Goal: Transaction & Acquisition: Purchase product/service

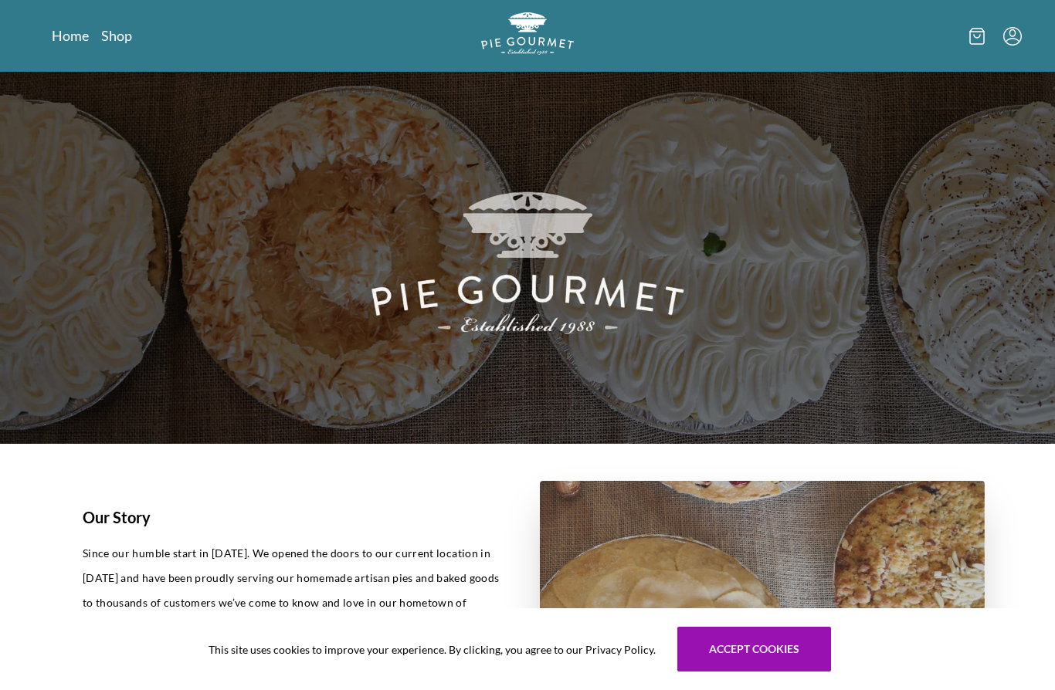
click at [117, 36] on link "Shop" at bounding box center [116, 35] width 31 height 19
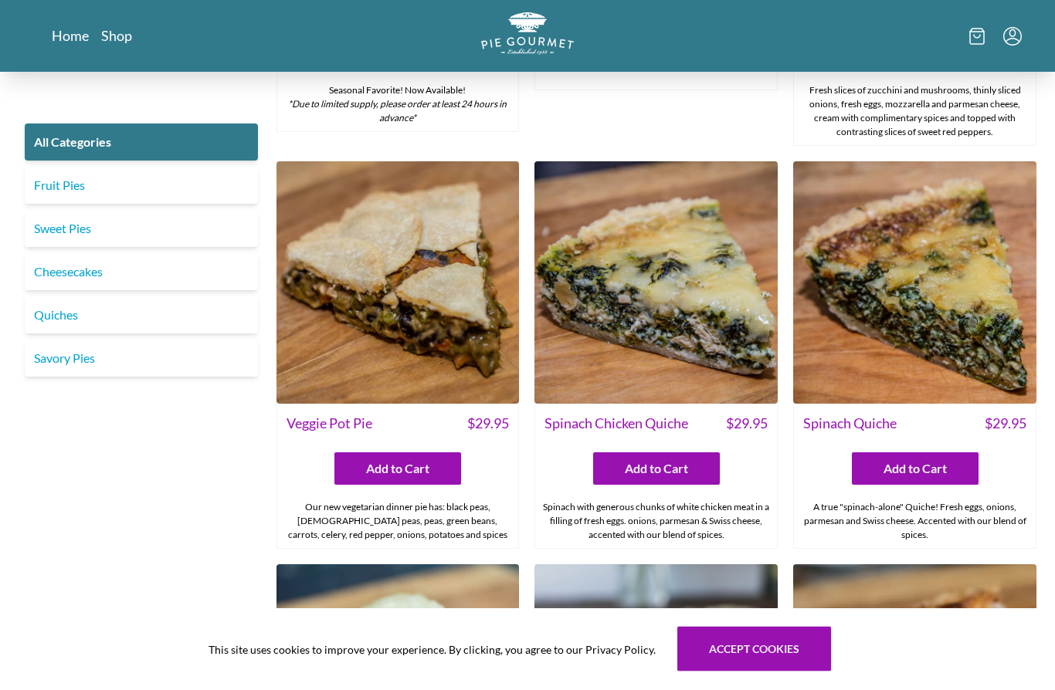
scroll to position [1139, 0]
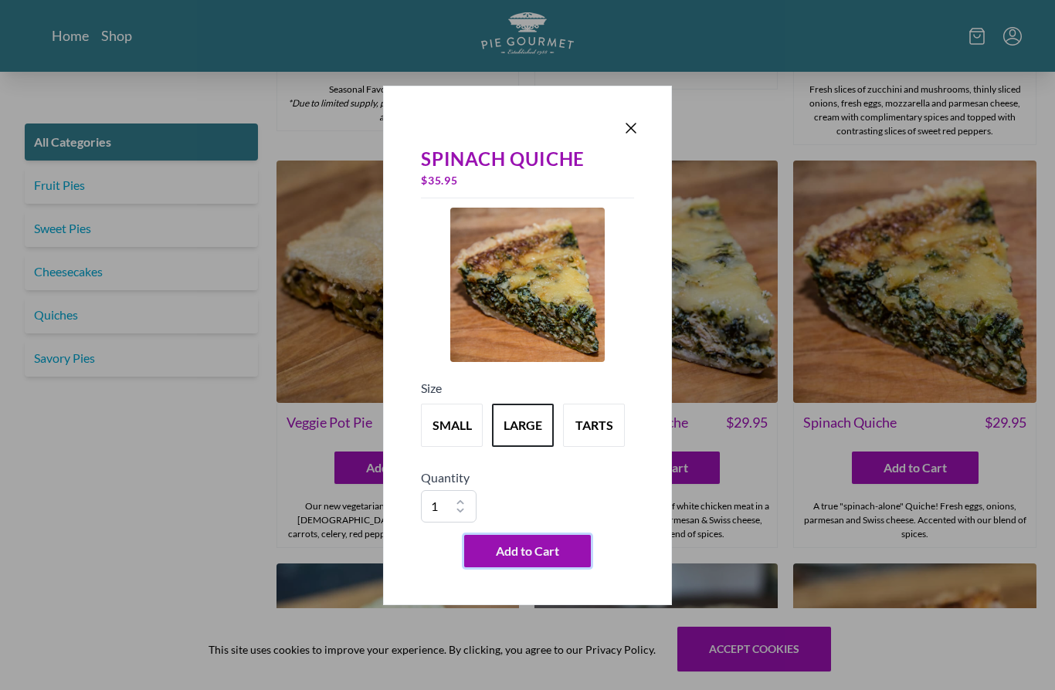
click at [573, 568] on button "Add to Cart" at bounding box center [527, 551] width 127 height 32
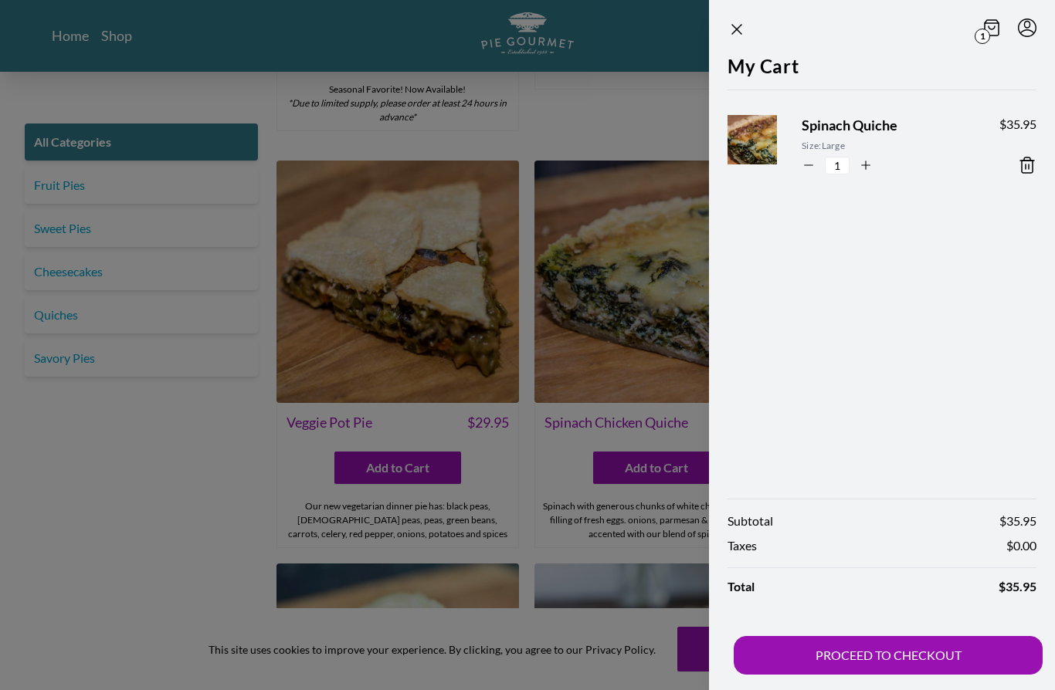
click at [178, 588] on div at bounding box center [527, 345] width 1055 height 690
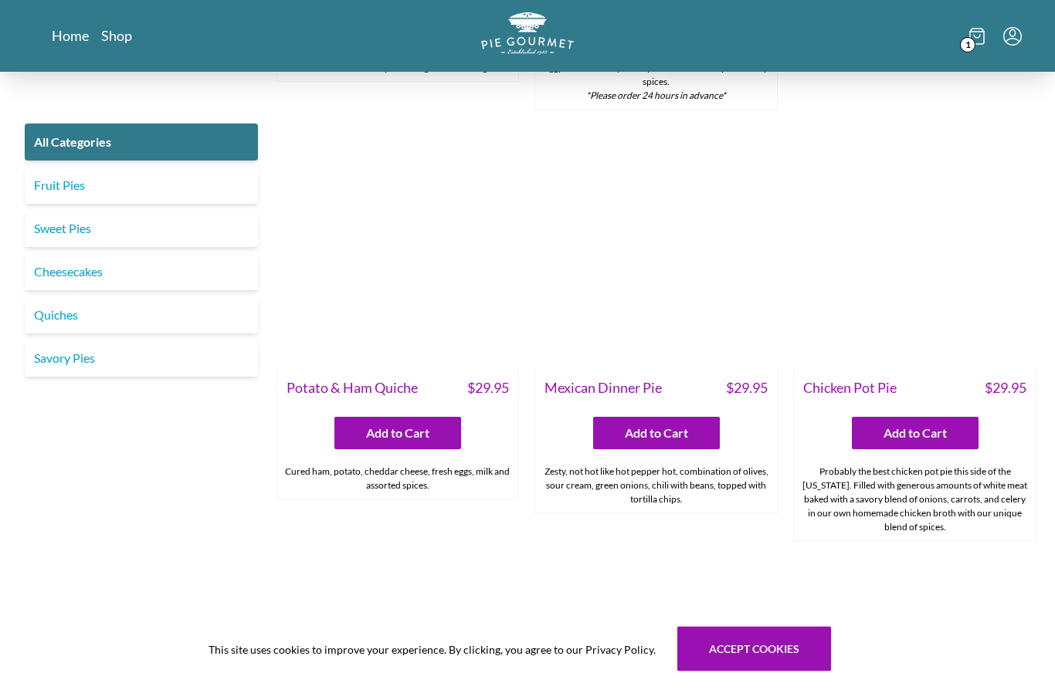
scroll to position [2023, 0]
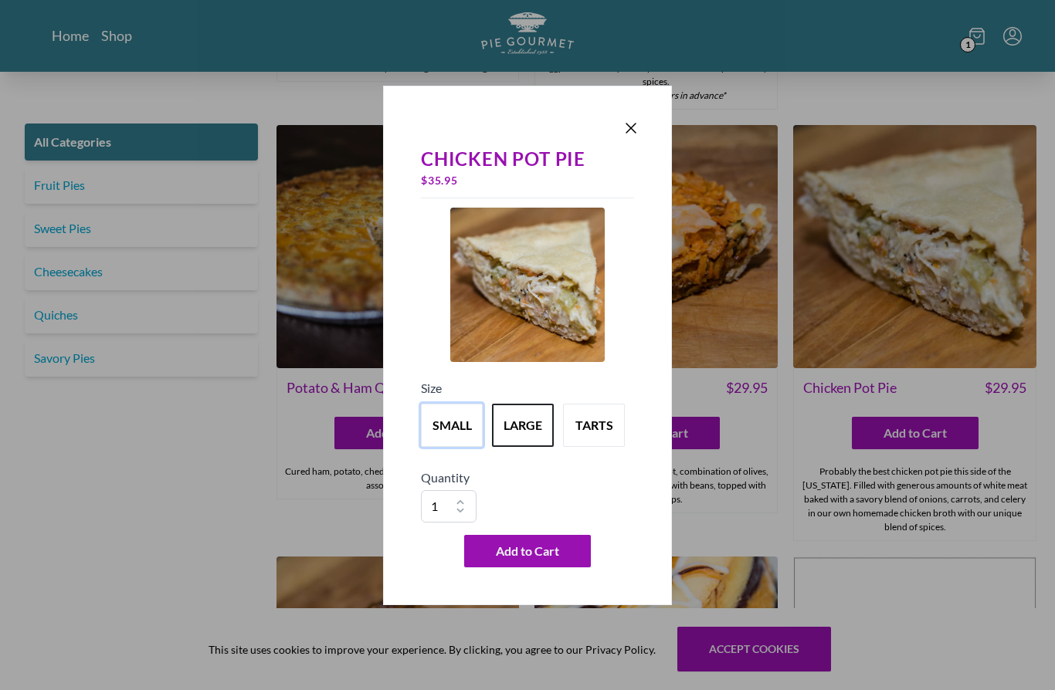
click at [450, 447] on button "small" at bounding box center [452, 425] width 62 height 43
click at [552, 568] on button "Add to Cart" at bounding box center [527, 551] width 127 height 32
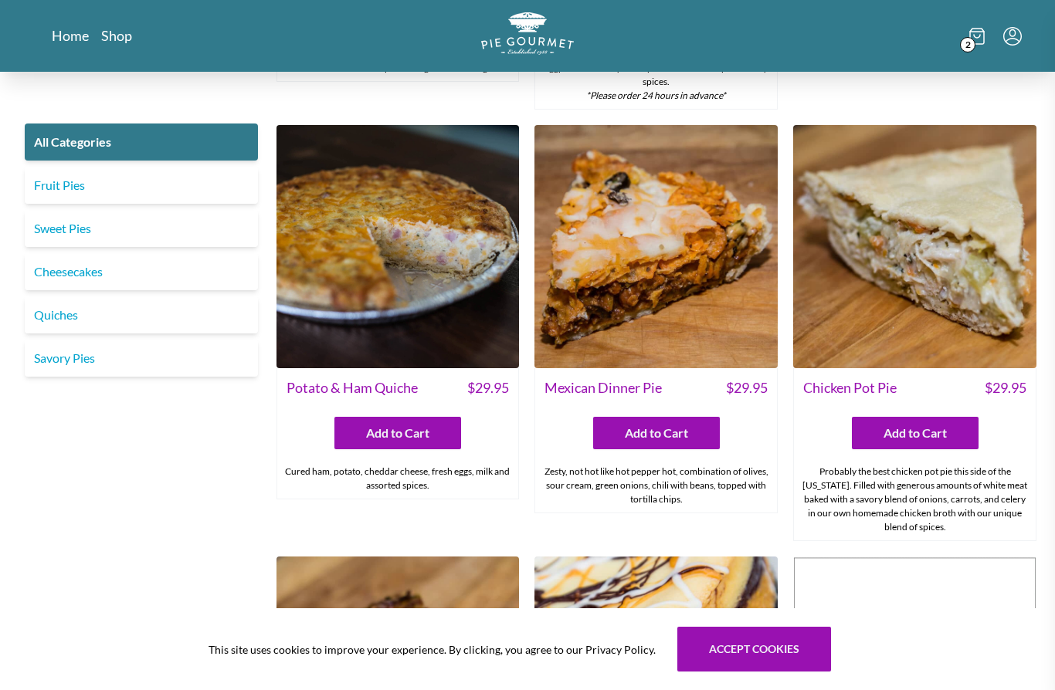
click at [206, 598] on div at bounding box center [527, 345] width 1055 height 690
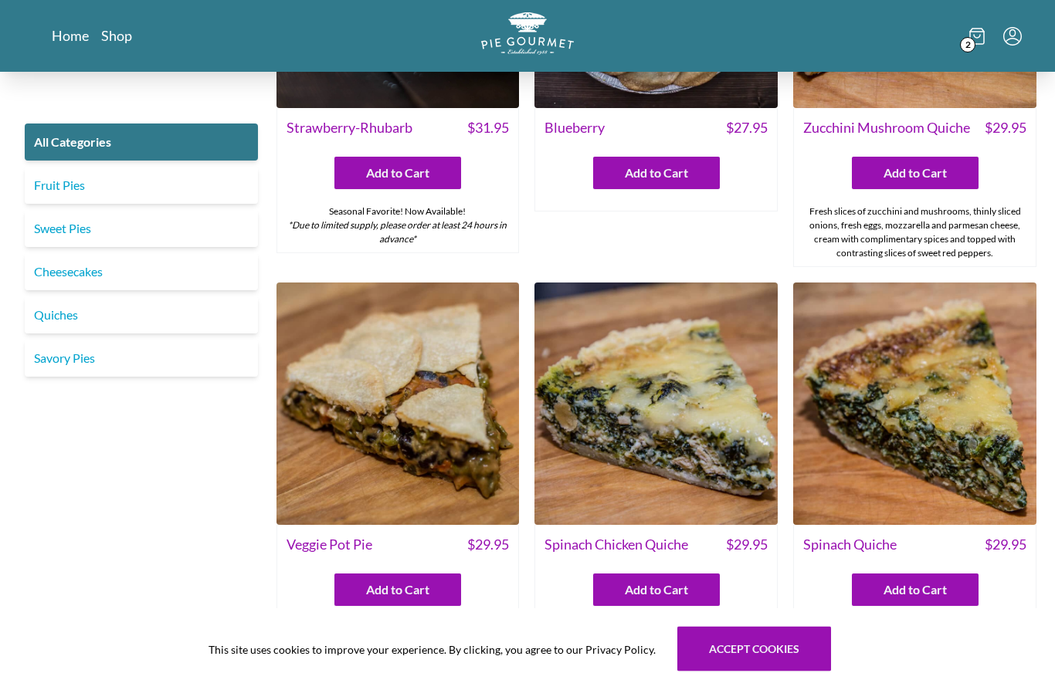
scroll to position [1017, 0]
click at [293, 534] on span "Veggie Pot Pie" at bounding box center [329, 544] width 86 height 21
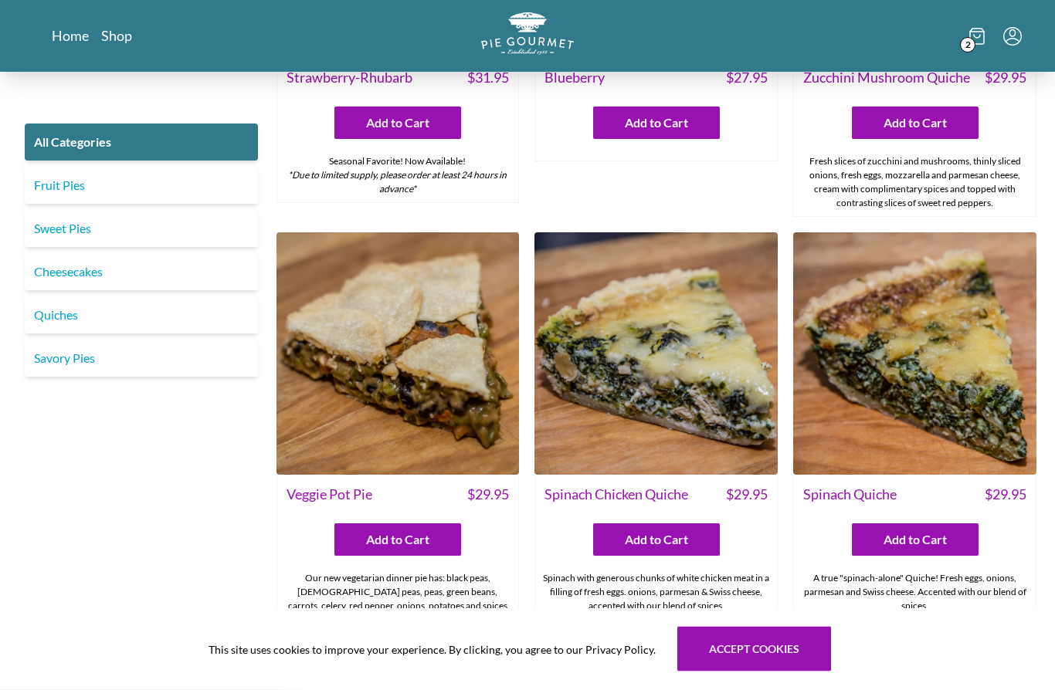
scroll to position [1067, 0]
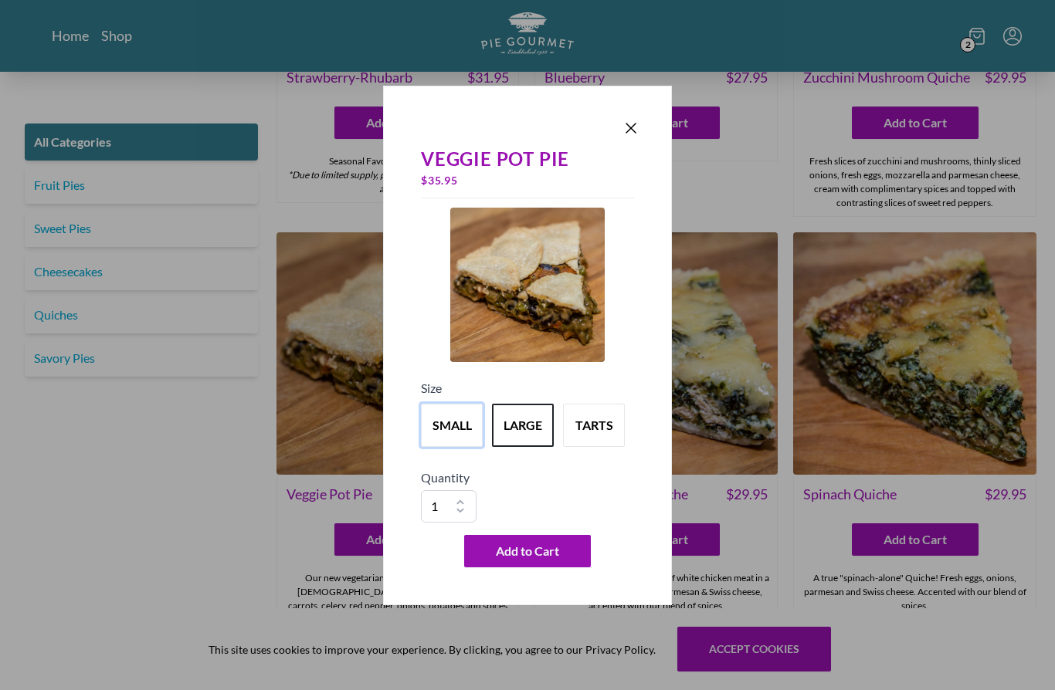
click at [448, 447] on button "small" at bounding box center [452, 425] width 62 height 43
click at [639, 142] on div "Veggie Pot Pie $ 29.95 Size small large tarts Quantity 1 2 3 4 5 6 7 8 9 10 Add…" at bounding box center [527, 346] width 289 height 520
click at [641, 153] on div "Veggie Pot Pie $ 29.95 Size small large tarts Quantity 1 2 3 4 5 6 7 8 9 10 Add…" at bounding box center [527, 346] width 289 height 520
click at [629, 137] on icon "Close panel" at bounding box center [631, 128] width 19 height 19
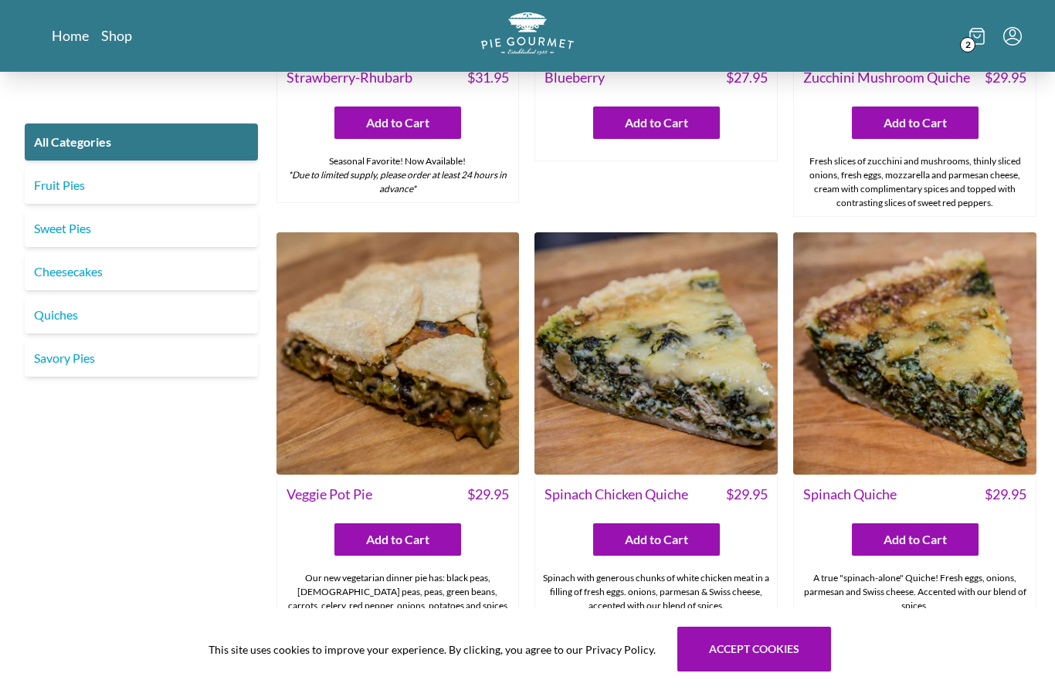
click at [437, 408] on img at bounding box center [397, 353] width 243 height 243
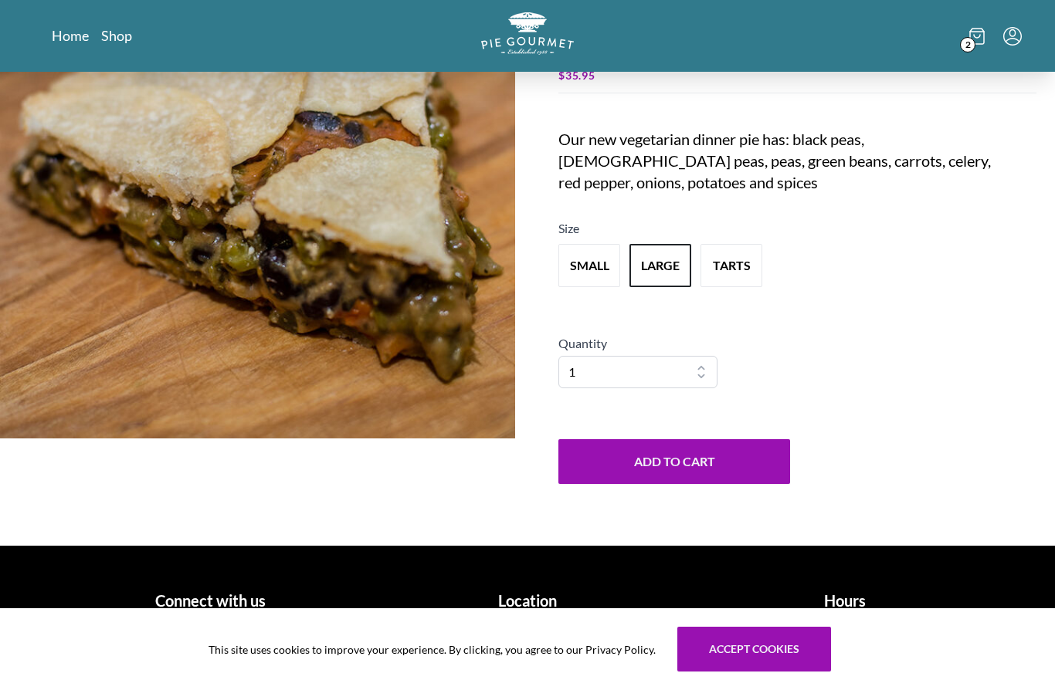
scroll to position [162, 0]
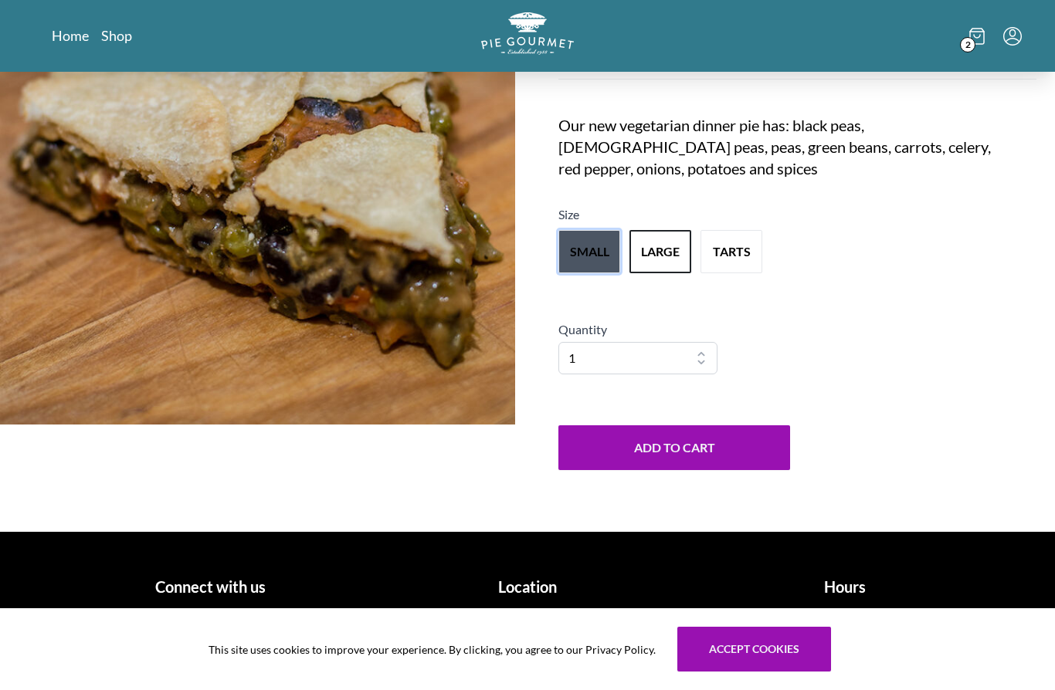
click at [599, 273] on button "small" at bounding box center [589, 251] width 62 height 43
click at [704, 470] on button "Add to Cart" at bounding box center [674, 447] width 232 height 45
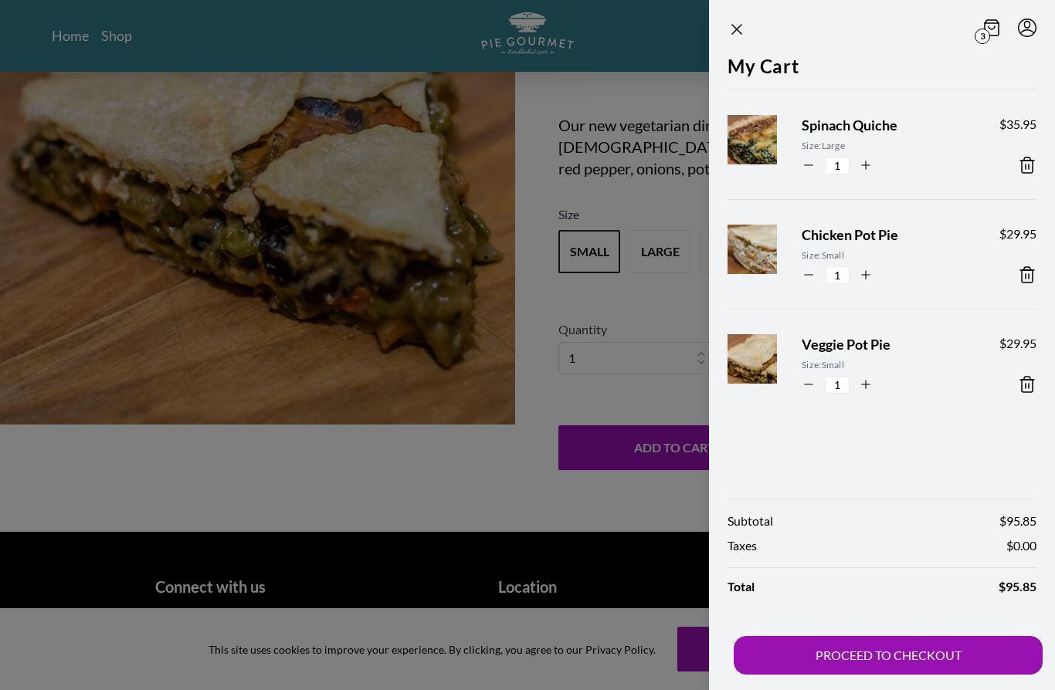
click at [500, 567] on div at bounding box center [527, 345] width 1055 height 690
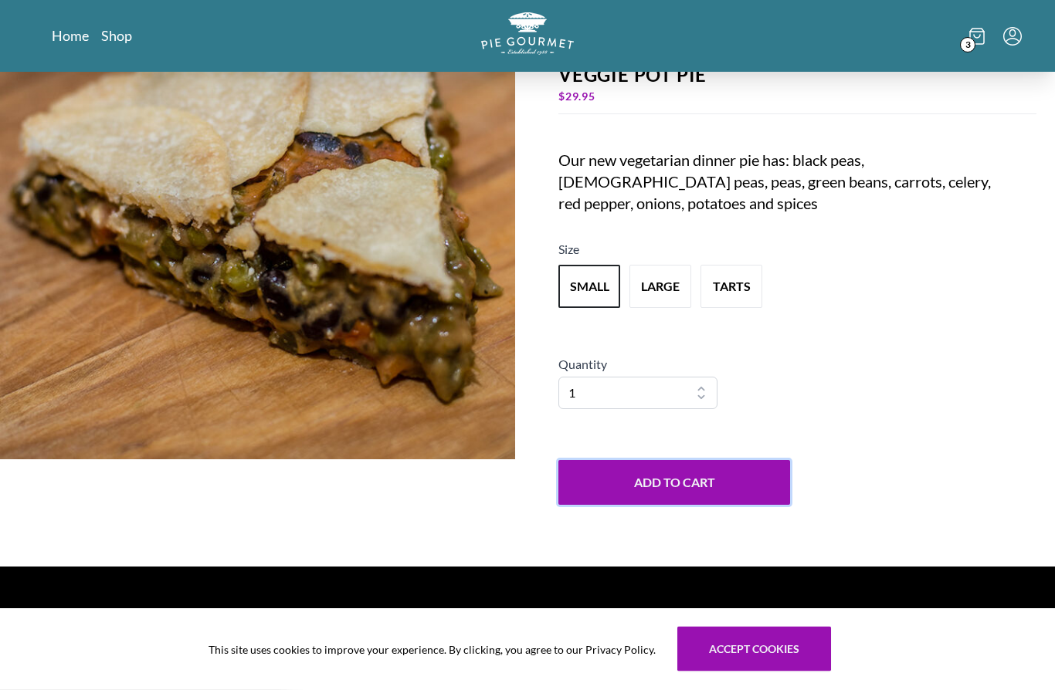
scroll to position [0, 0]
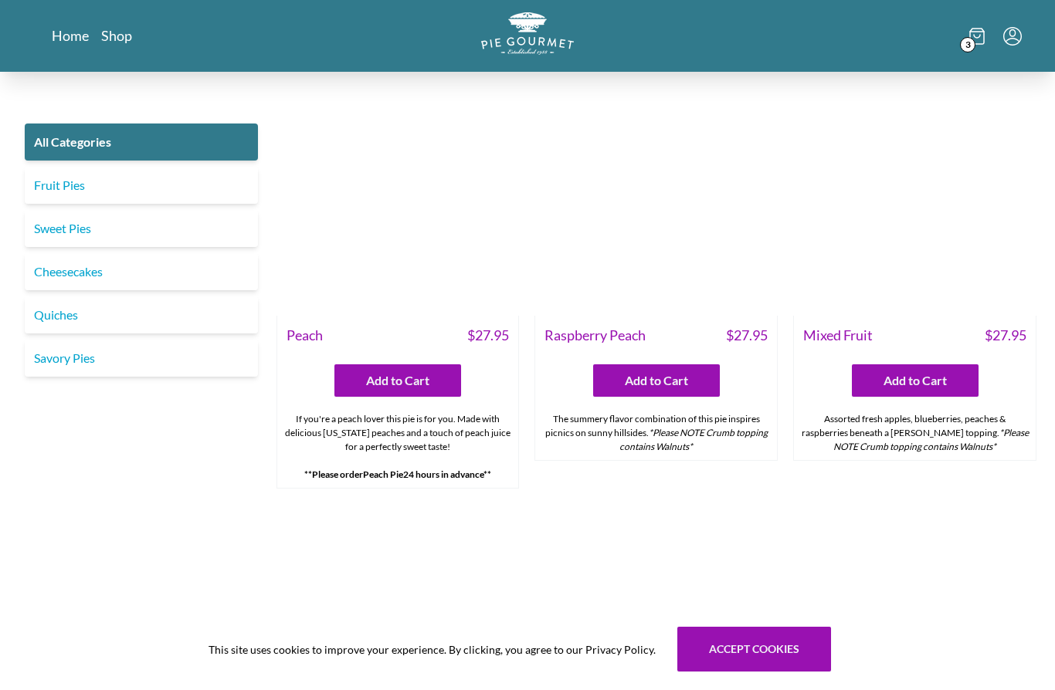
scroll to position [4469, 0]
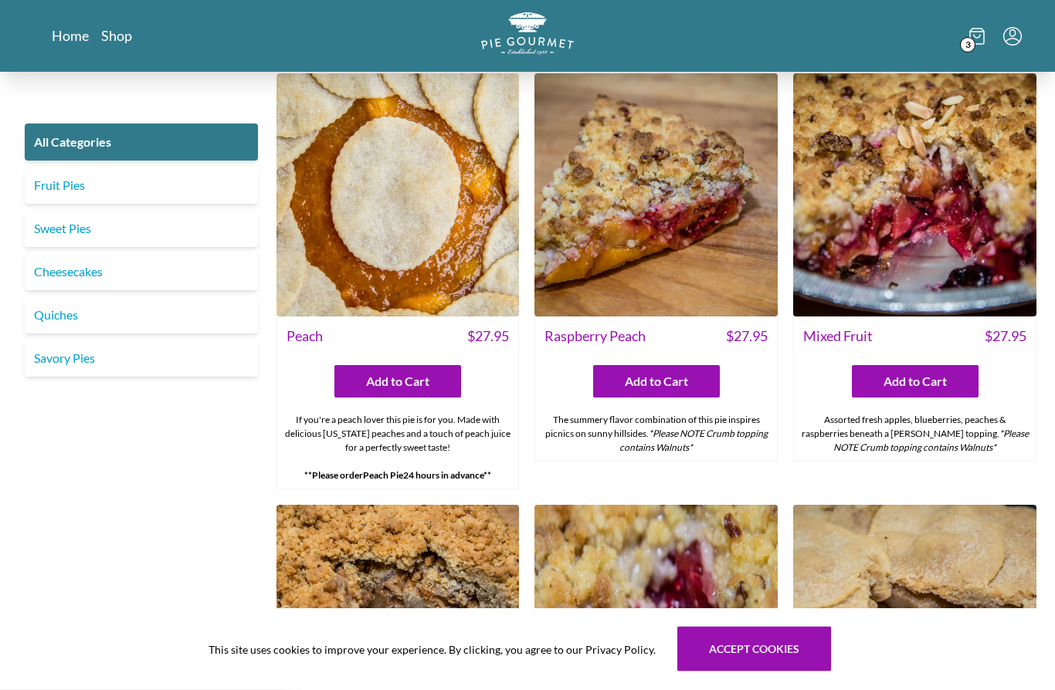
click at [47, 187] on link "Fruit Pies" at bounding box center [141, 185] width 233 height 37
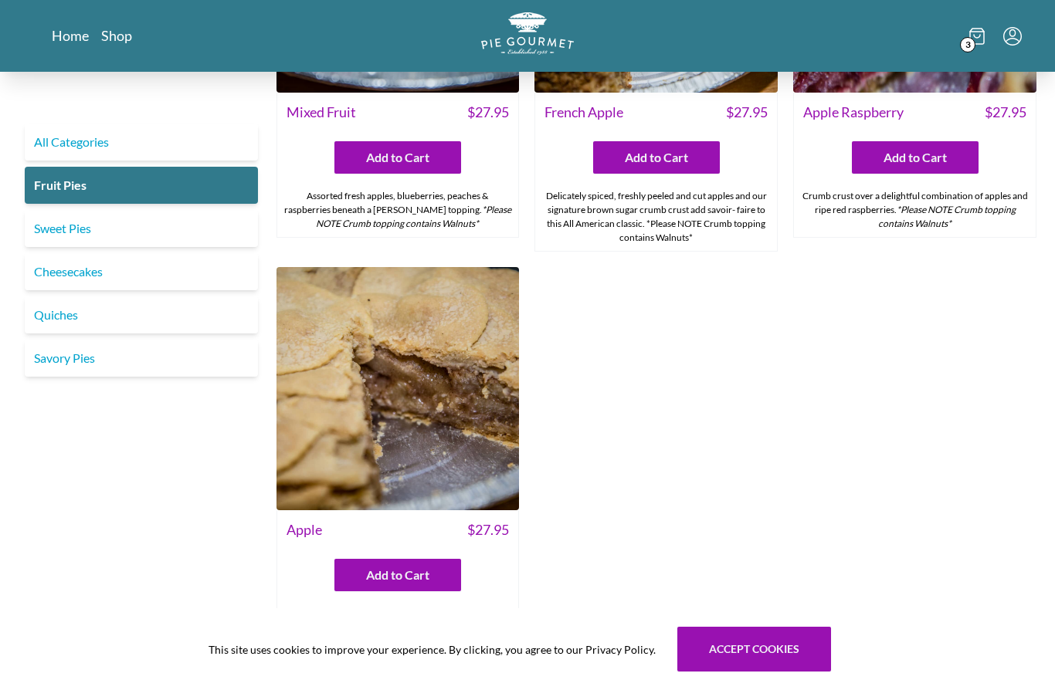
scroll to position [1478, 0]
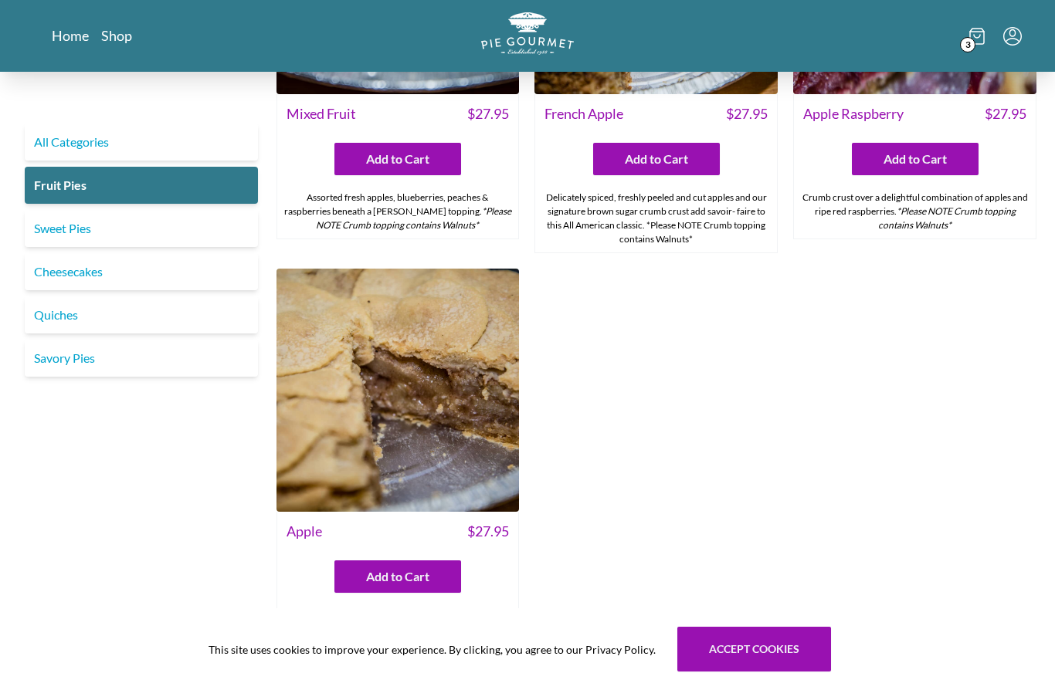
click at [46, 230] on link "Sweet Pies" at bounding box center [141, 228] width 233 height 37
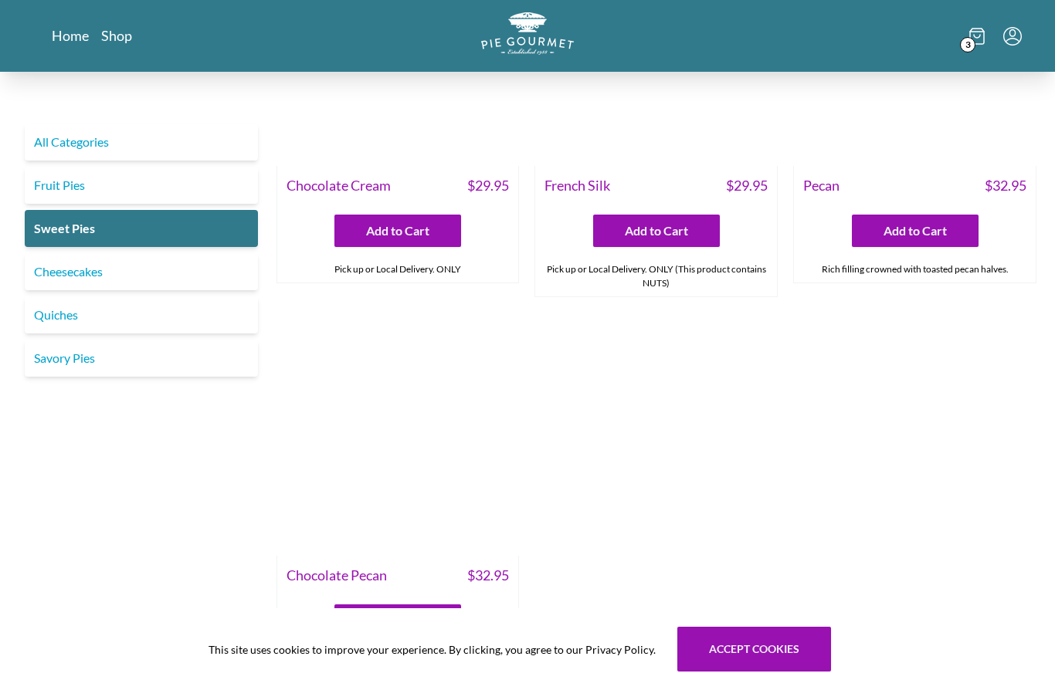
scroll to position [545, 0]
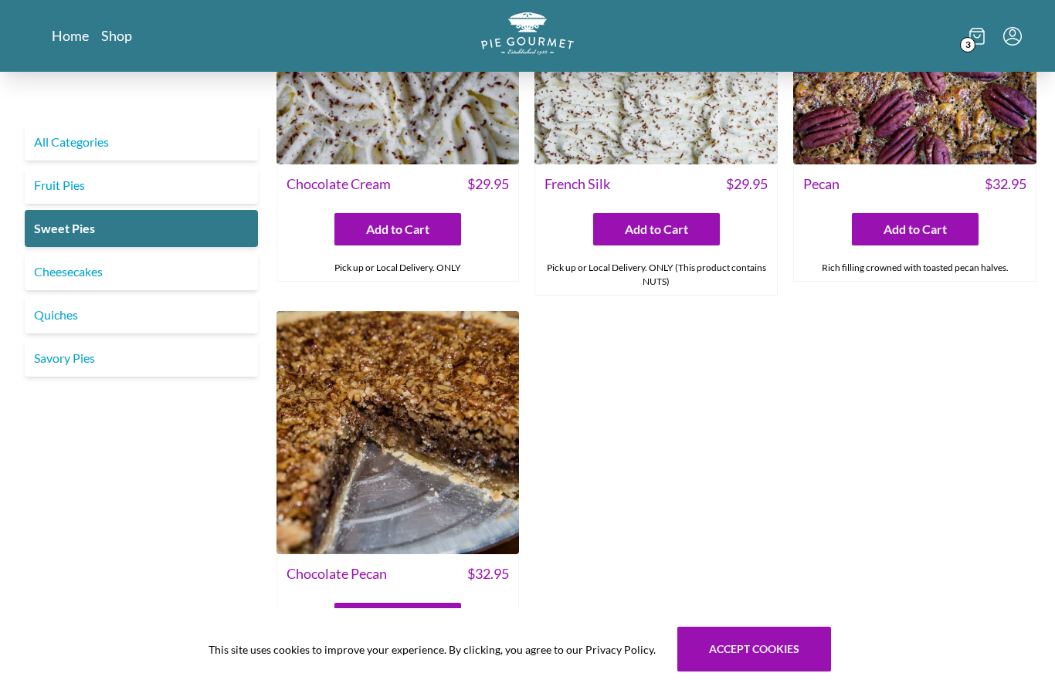
click at [52, 272] on link "Cheesecakes" at bounding box center [141, 271] width 233 height 37
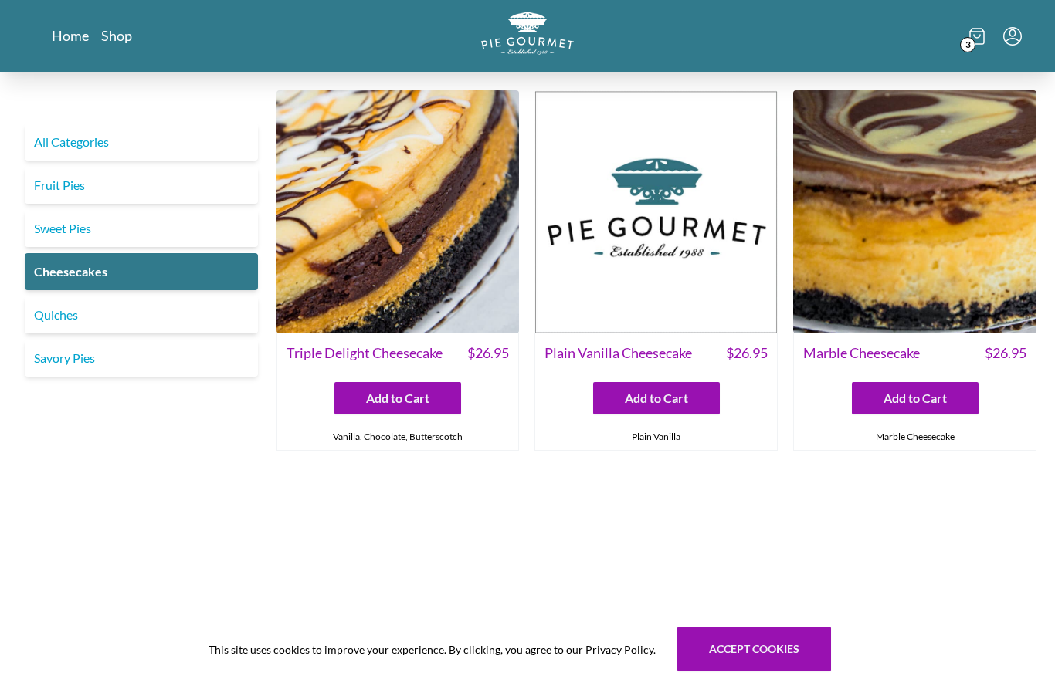
click at [49, 320] on link "Quiches" at bounding box center [141, 315] width 233 height 37
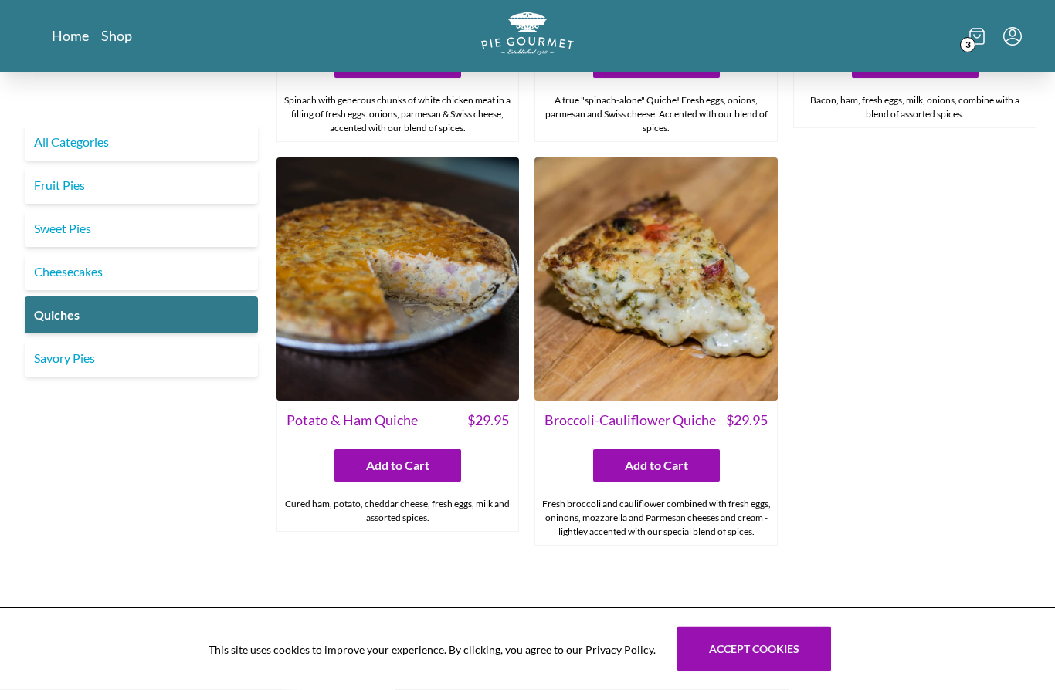
scroll to position [762, 0]
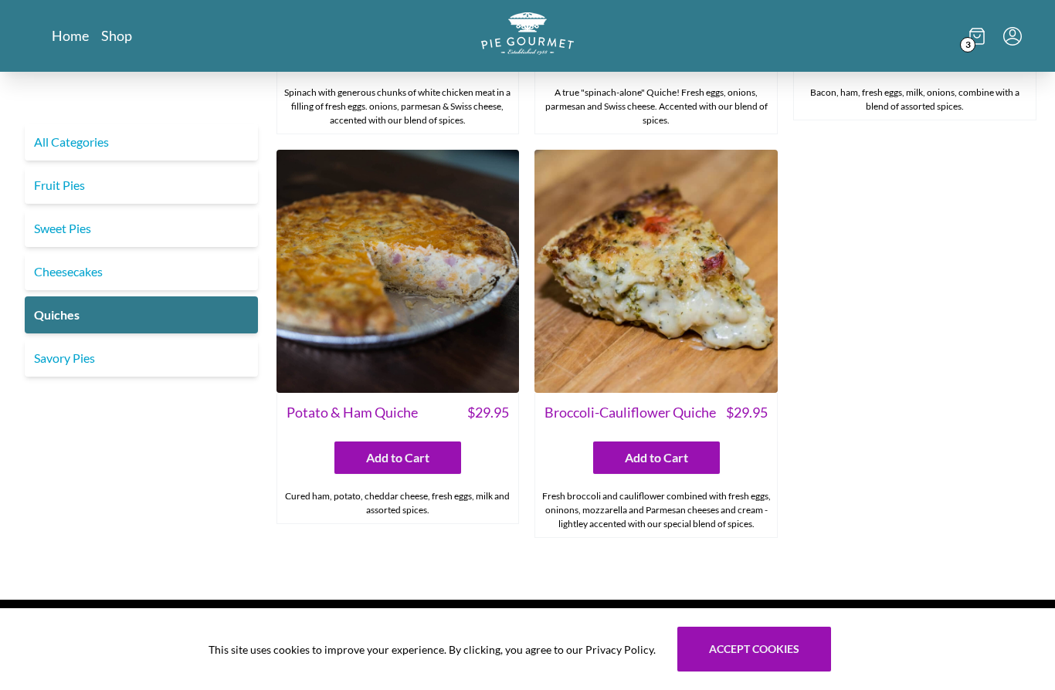
click at [64, 368] on link "Savory Pies" at bounding box center [141, 358] width 233 height 37
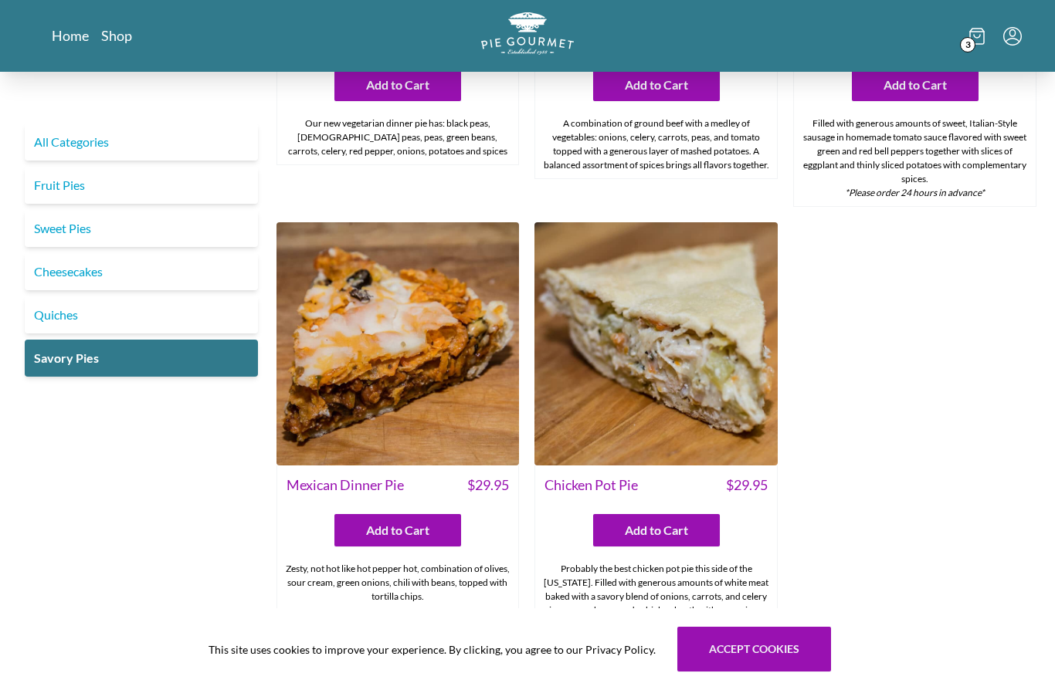
scroll to position [701, 0]
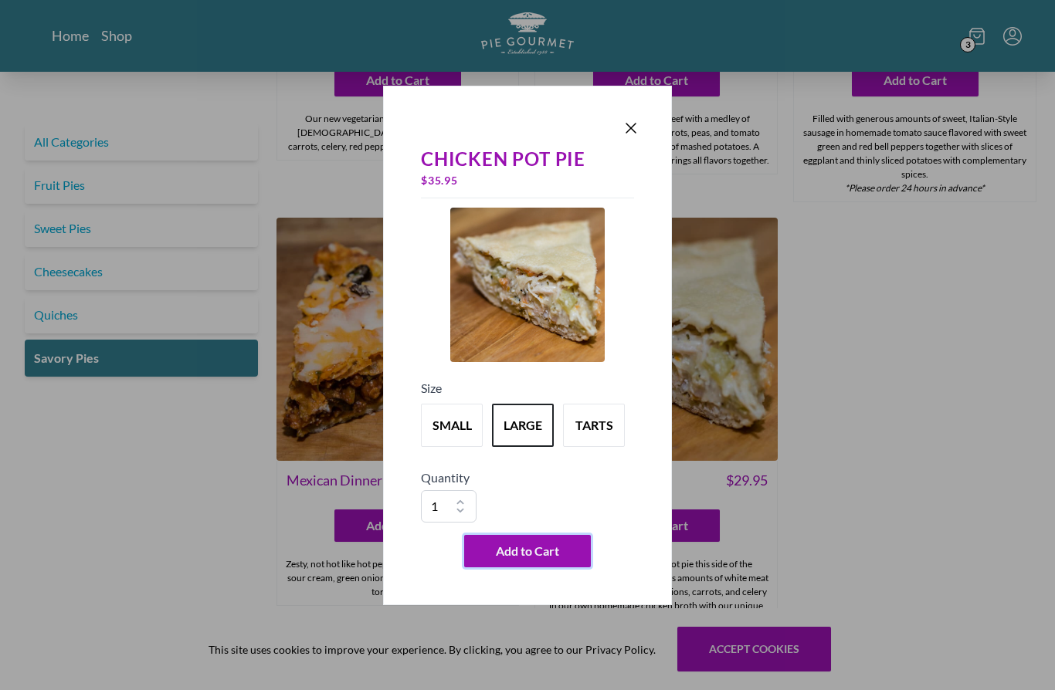
click at [544, 568] on button "Add to Cart" at bounding box center [527, 551] width 127 height 32
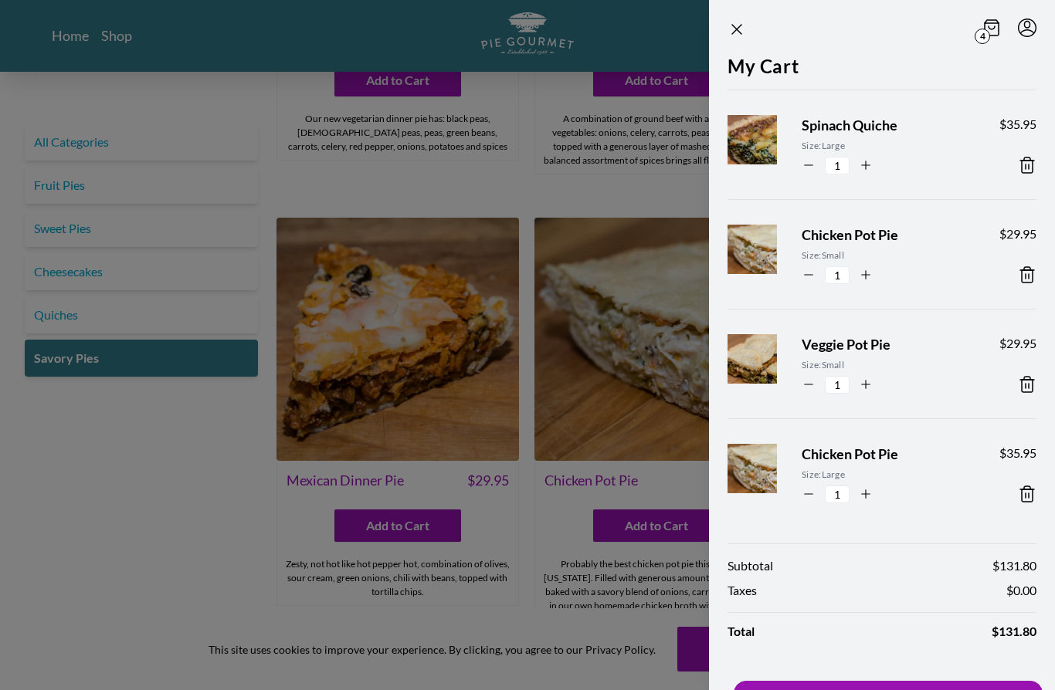
click at [563, 622] on div at bounding box center [527, 345] width 1055 height 690
